Goal: Communication & Community: Participate in discussion

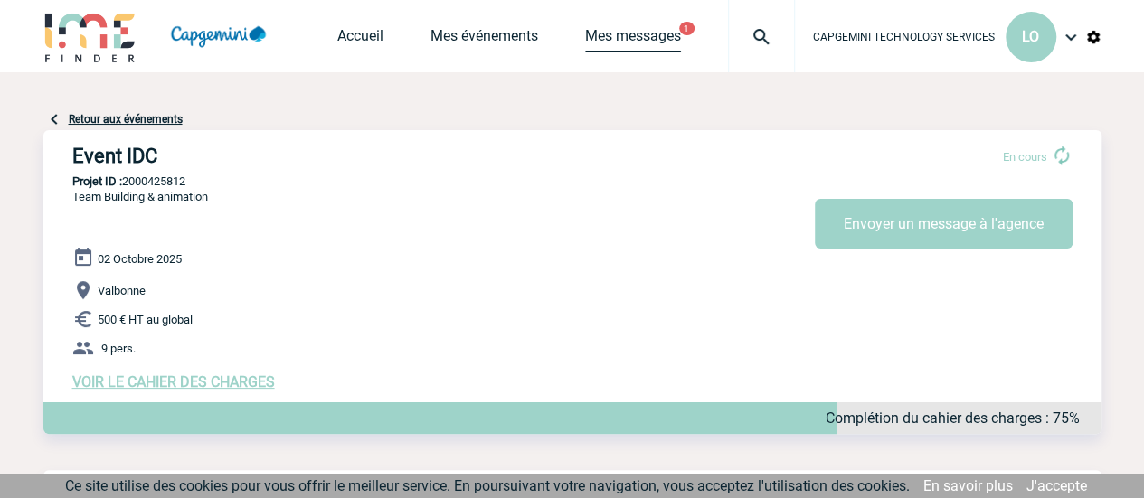
click at [604, 25] on div "Accueil Mes événements Mes messages 1 Projet, client Projet, client" at bounding box center [565, 36] width 457 height 72
click at [623, 39] on link "Mes messages" at bounding box center [633, 39] width 96 height 25
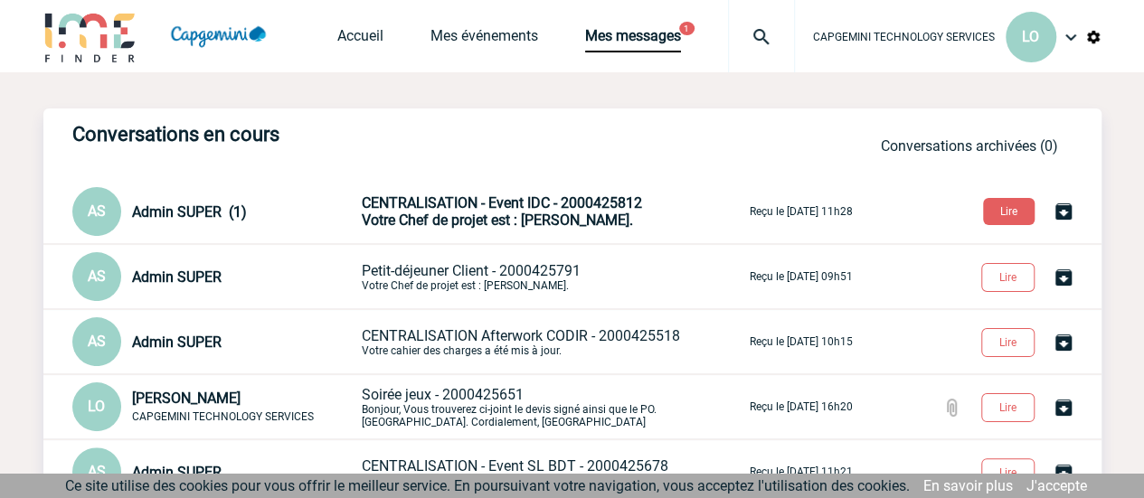
click at [518, 210] on span "CENTRALISATION - Event IDC - 2000425812" at bounding box center [502, 202] width 280 height 17
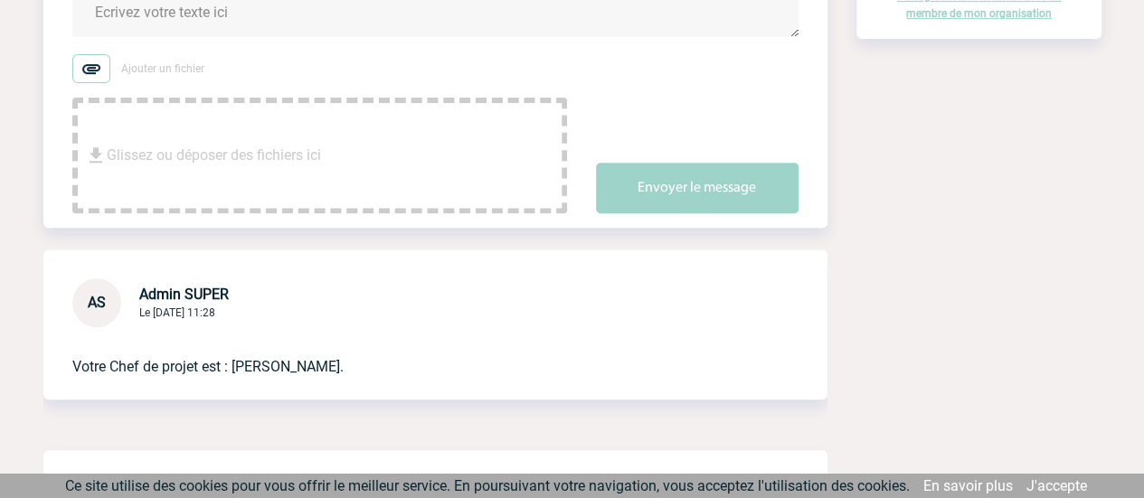
scroll to position [271, 0]
